Goal: Information Seeking & Learning: Learn about a topic

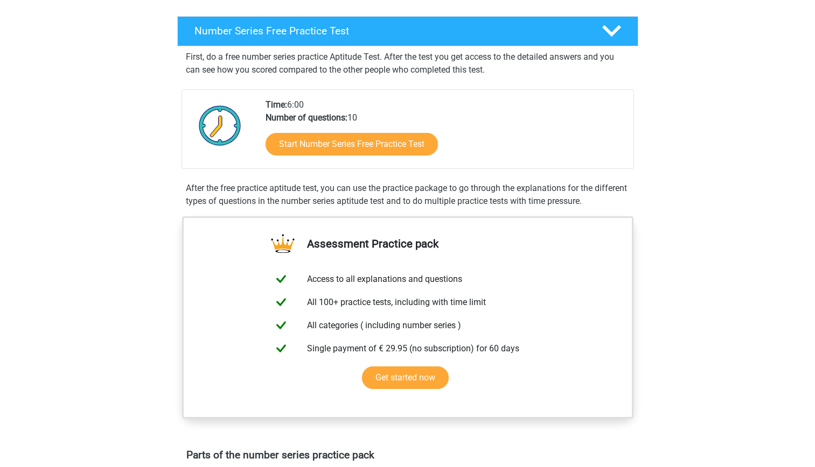
scroll to position [187, 0]
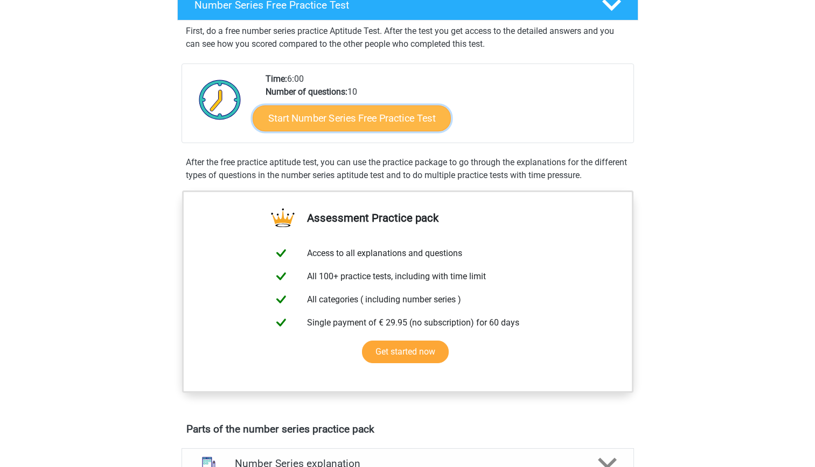
click at [336, 114] on link "Start Number Series Free Practice Test" at bounding box center [352, 118] width 198 height 26
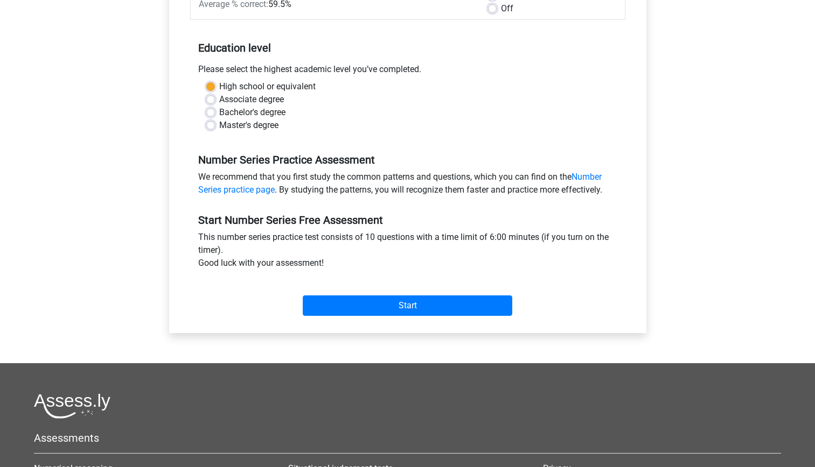
scroll to position [269, 0]
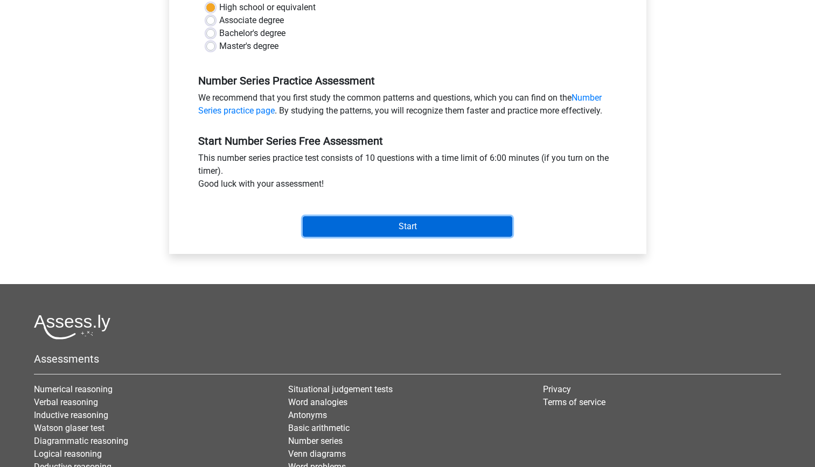
click at [358, 219] on input "Start" at bounding box center [408, 227] width 210 height 20
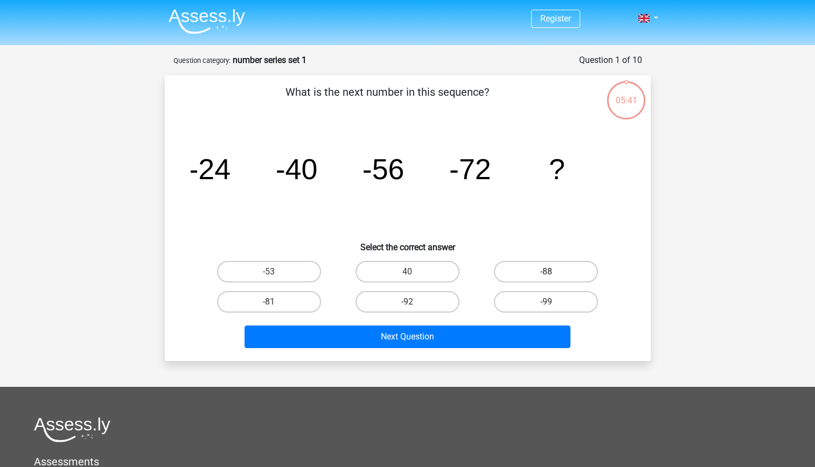
click at [552, 263] on label "-88" at bounding box center [546, 272] width 104 height 22
click at [552, 272] on input "-88" at bounding box center [549, 275] width 7 height 7
radio input "true"
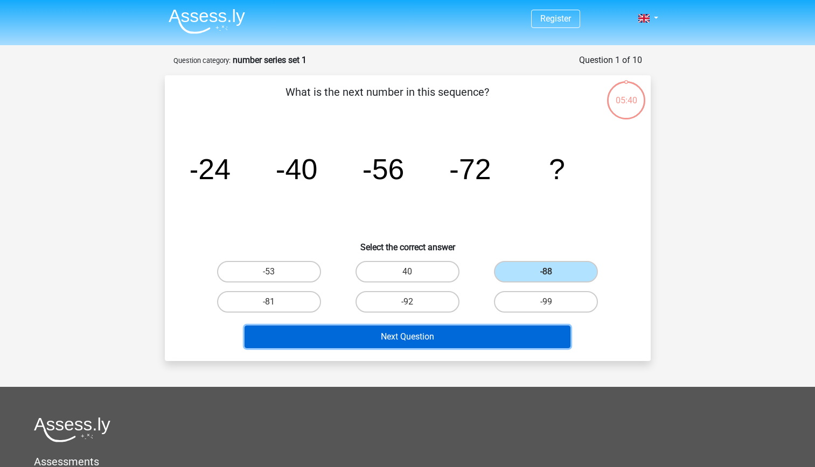
click at [427, 326] on button "Next Question" at bounding box center [408, 337] width 326 height 23
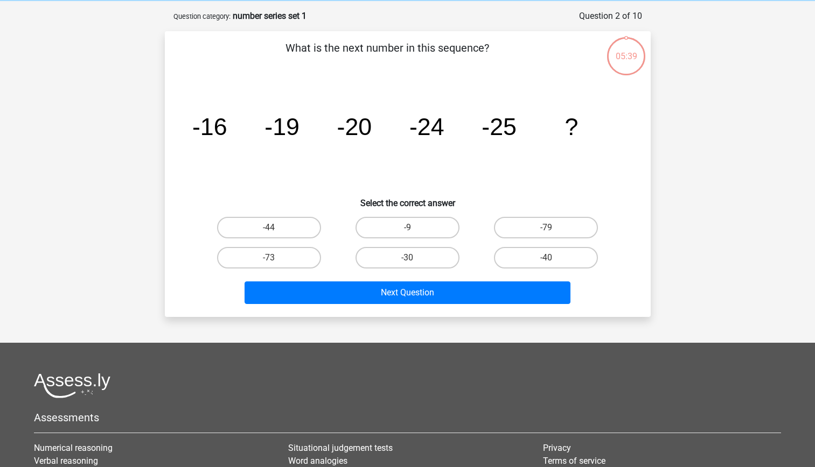
scroll to position [54, 0]
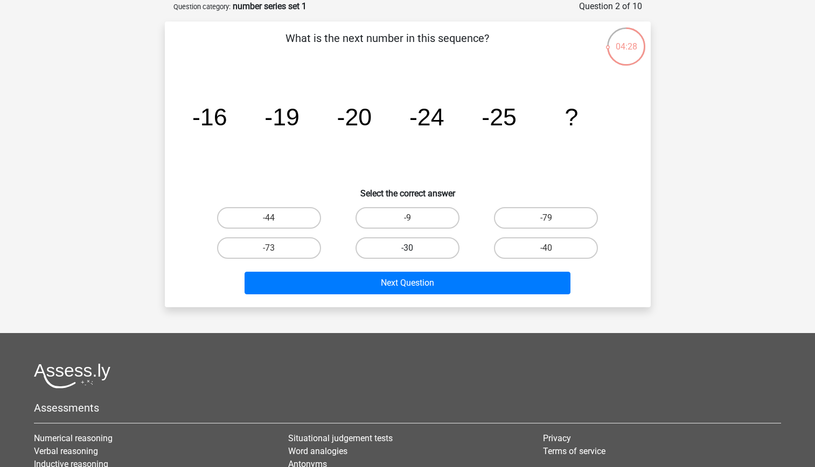
click at [439, 252] on label "-30" at bounding box center [407, 249] width 104 height 22
click at [414, 252] on input "-30" at bounding box center [410, 251] width 7 height 7
radio input "true"
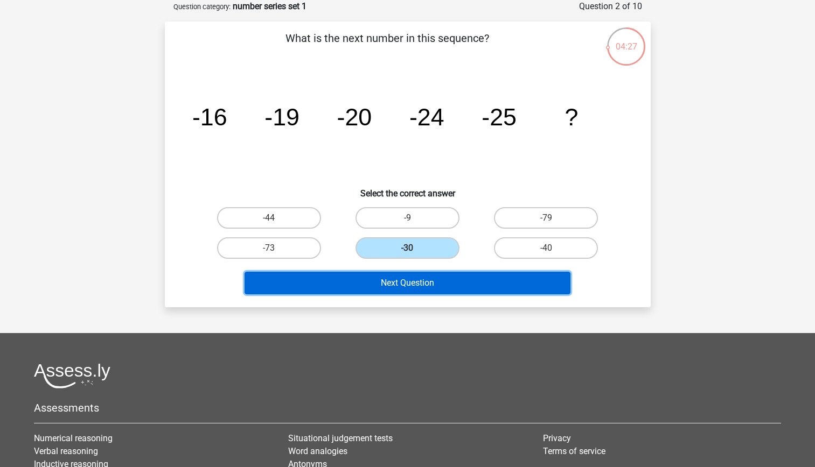
click at [410, 283] on button "Next Question" at bounding box center [408, 283] width 326 height 23
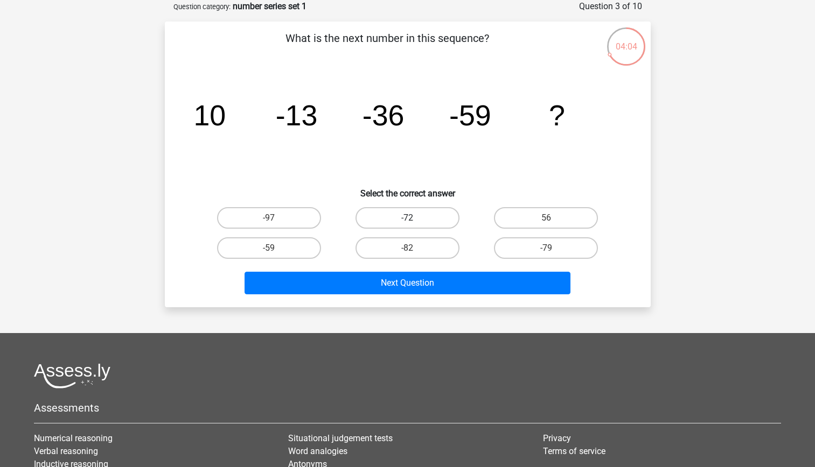
click at [445, 208] on label "-72" at bounding box center [407, 218] width 104 height 22
click at [414, 218] on input "-72" at bounding box center [410, 221] width 7 height 7
radio input "true"
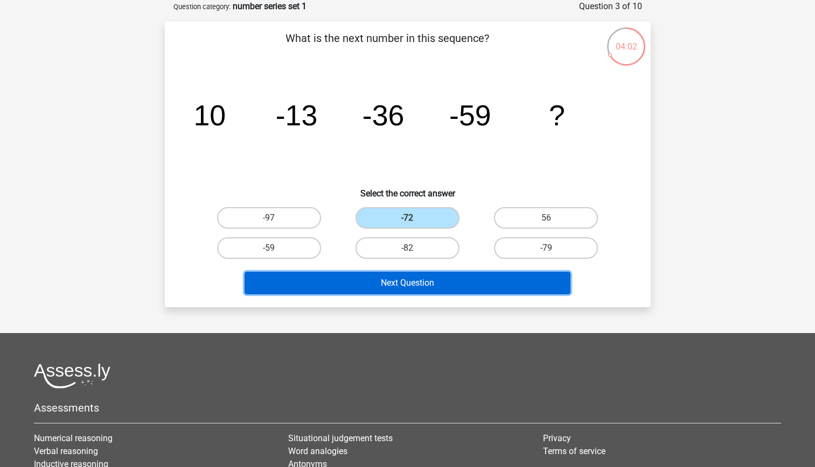
click at [407, 278] on button "Next Question" at bounding box center [408, 283] width 326 height 23
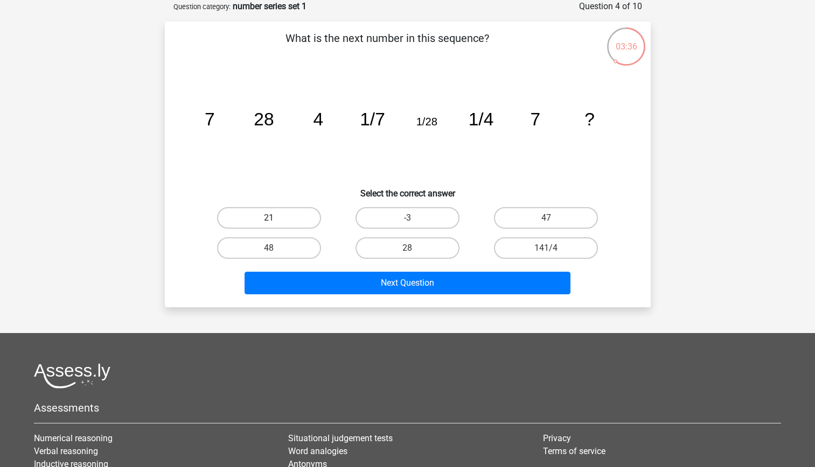
click at [304, 224] on label "21" at bounding box center [269, 218] width 104 height 22
click at [276, 224] on input "21" at bounding box center [272, 221] width 7 height 7
radio input "true"
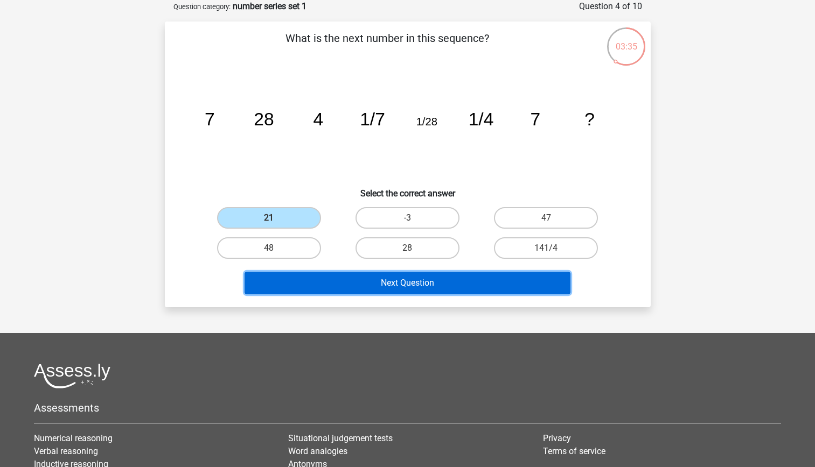
click at [307, 277] on button "Next Question" at bounding box center [408, 283] width 326 height 23
